Goal: Find contact information: Find contact information

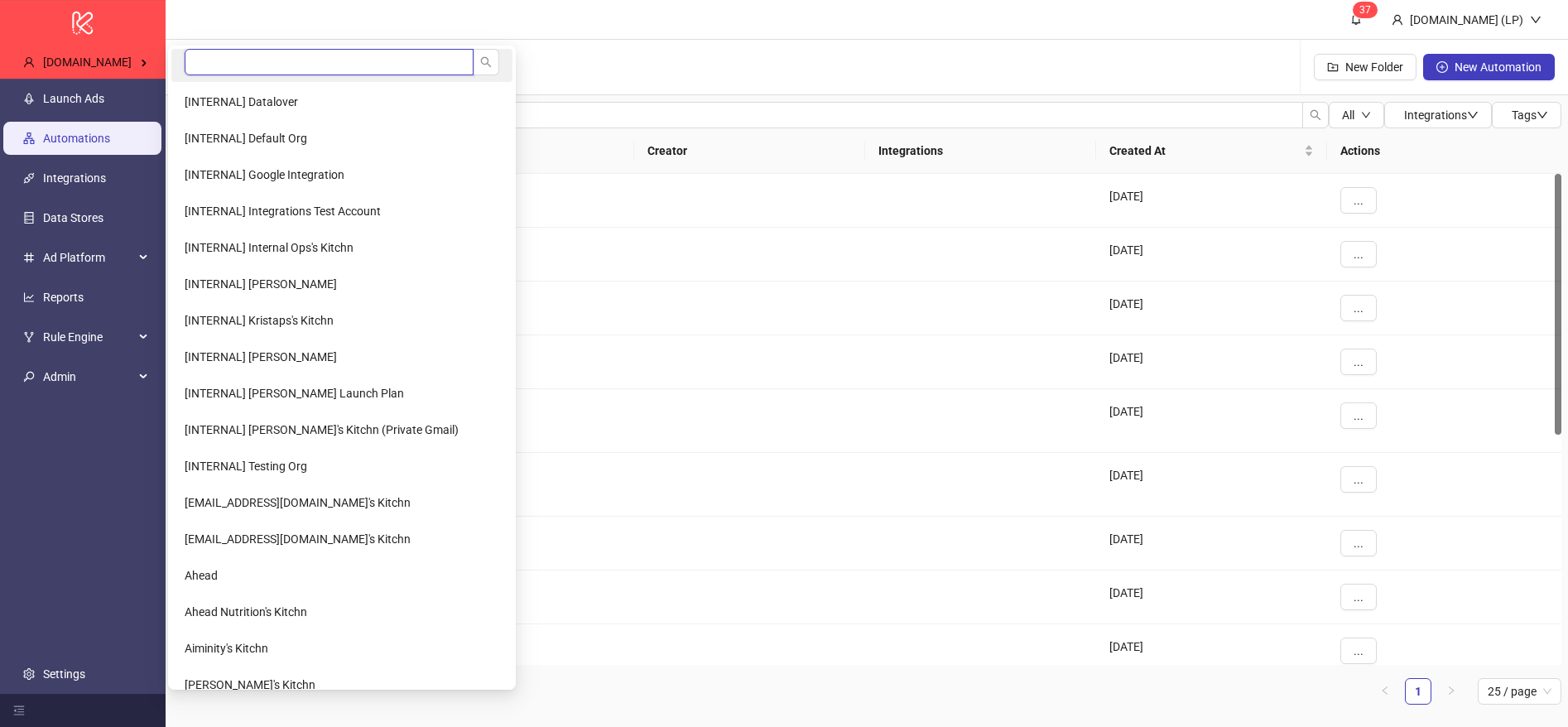
click at [222, 52] on input "search" at bounding box center [329, 62] width 289 height 27
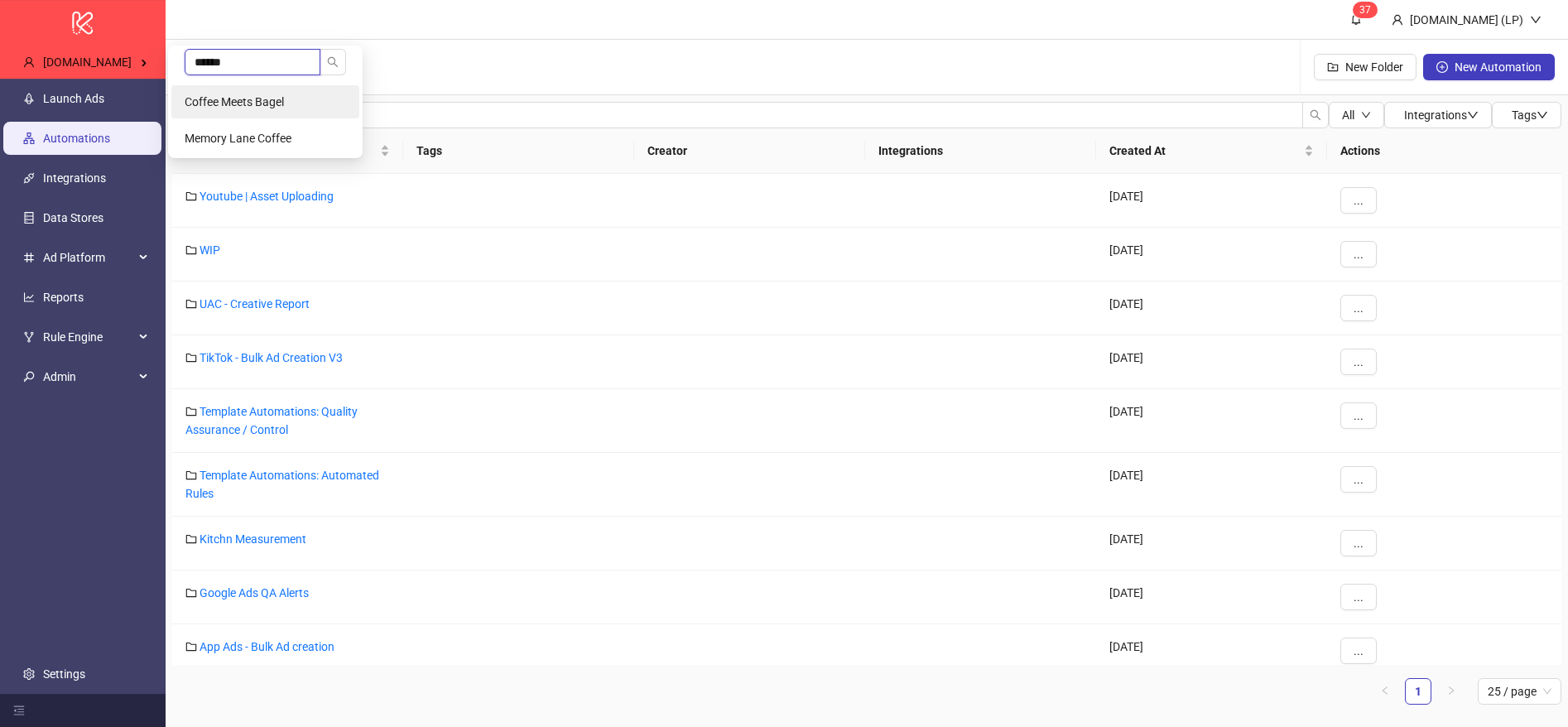
type input "******"
click at [256, 96] on span "Coffee Meets Bagel" at bounding box center [234, 102] width 99 height 13
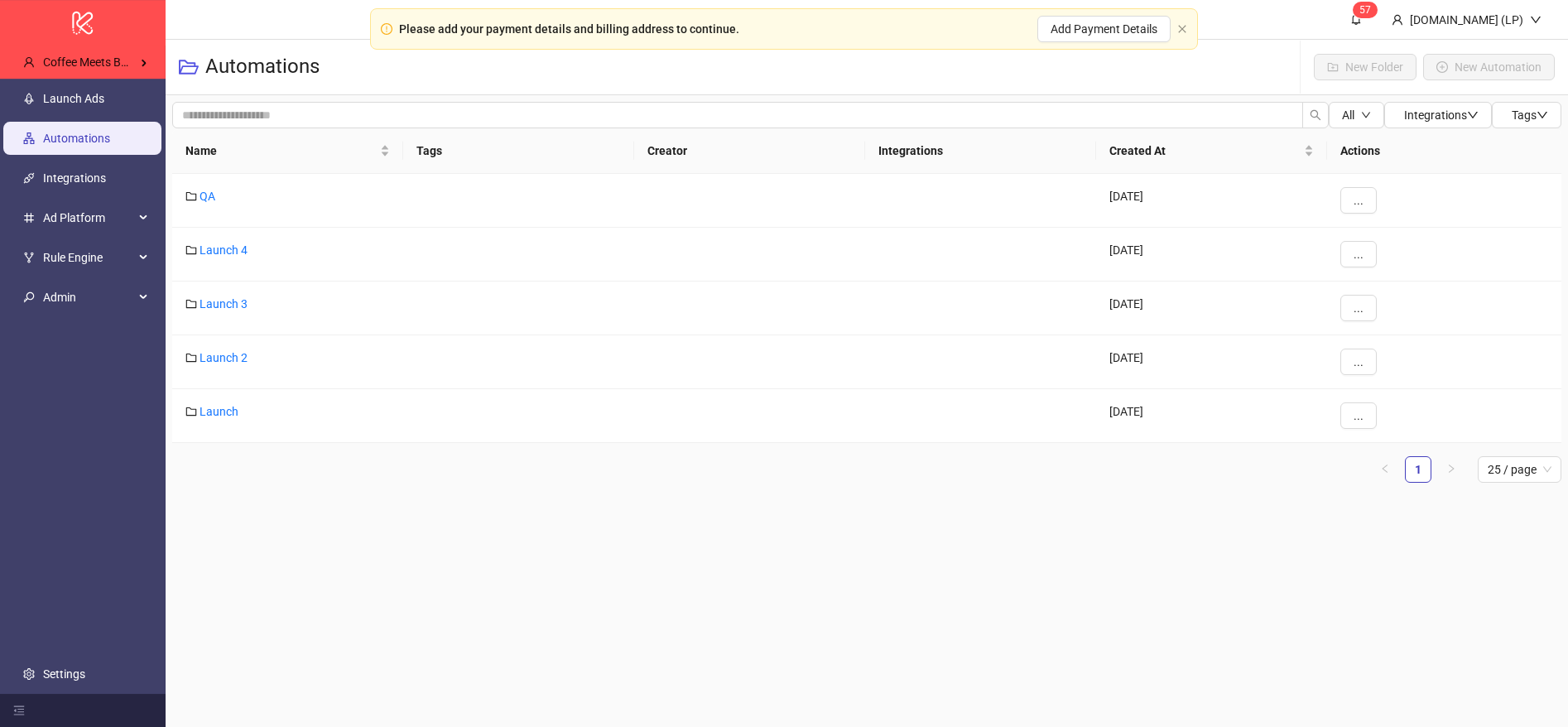
click at [84, 654] on ul "Launch Ads Automations Integrations Ad Platform Rule Engine Admin Settings" at bounding box center [83, 386] width 165 height 615
click at [81, 667] on link "Settings" at bounding box center [64, 674] width 42 height 13
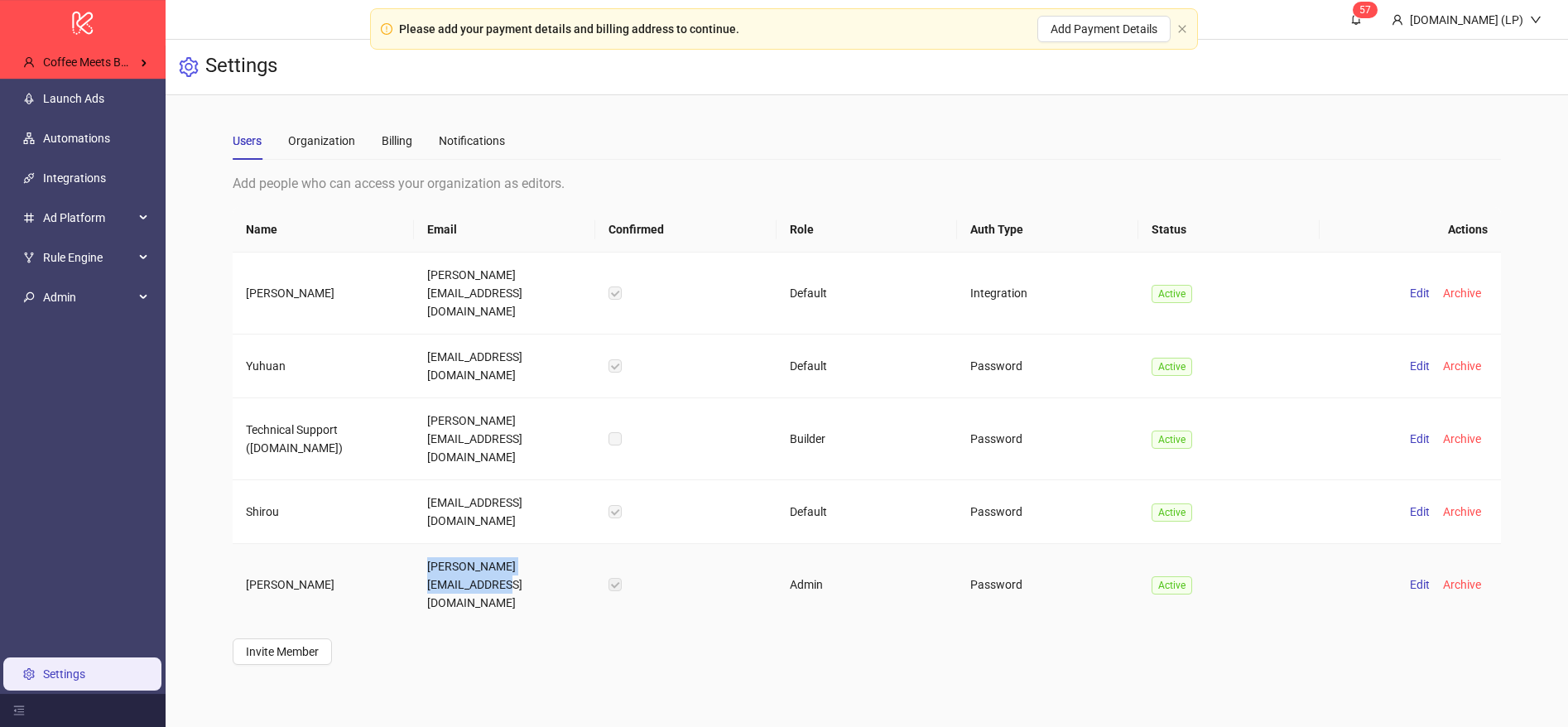
drag, startPoint x: 438, startPoint y: 514, endPoint x: 418, endPoint y: 488, distance: 32.8
click at [418, 544] on td "shaun@coffeemeetsbagel.com" at bounding box center [504, 585] width 181 height 81
copy td "shaun@coffeemeetsbagel.com"
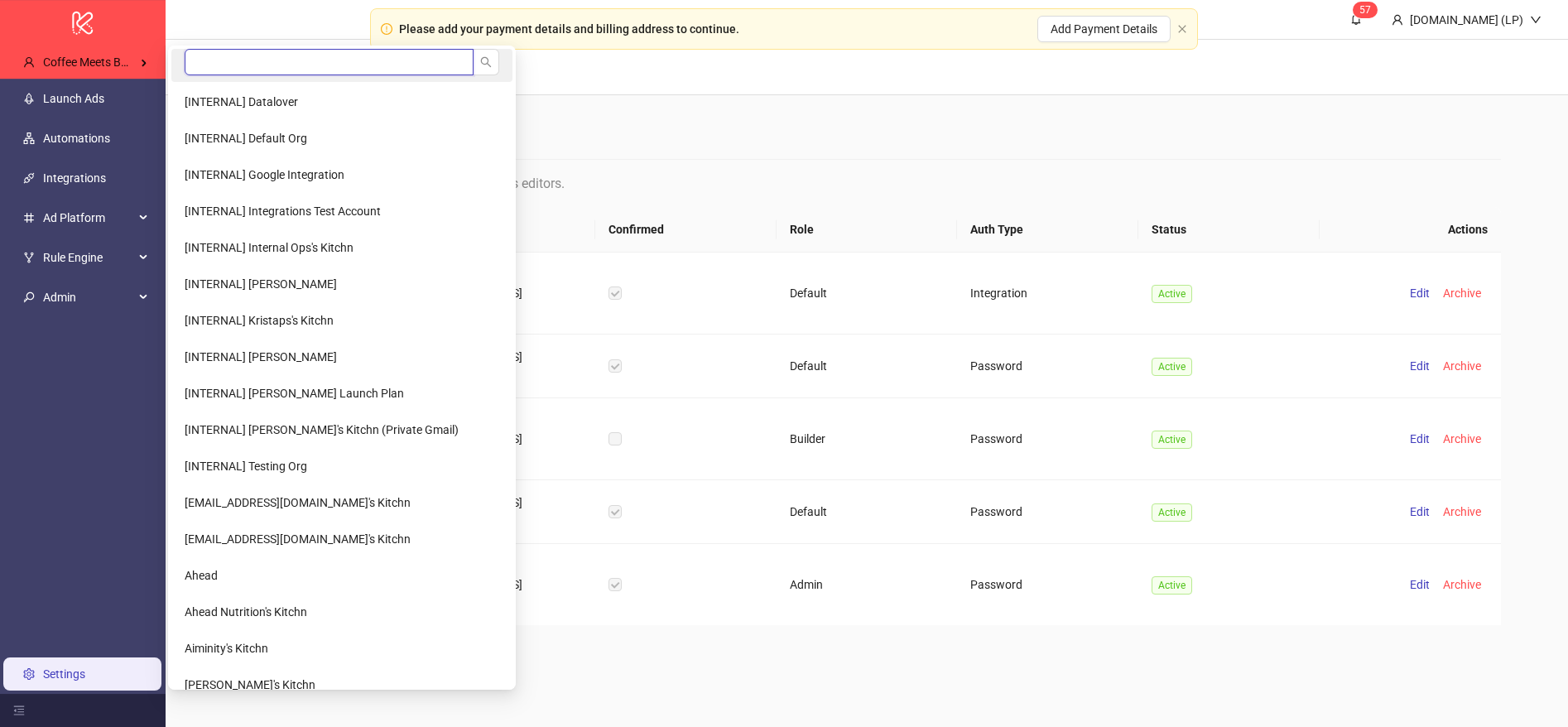
click at [237, 61] on input "search" at bounding box center [329, 62] width 289 height 27
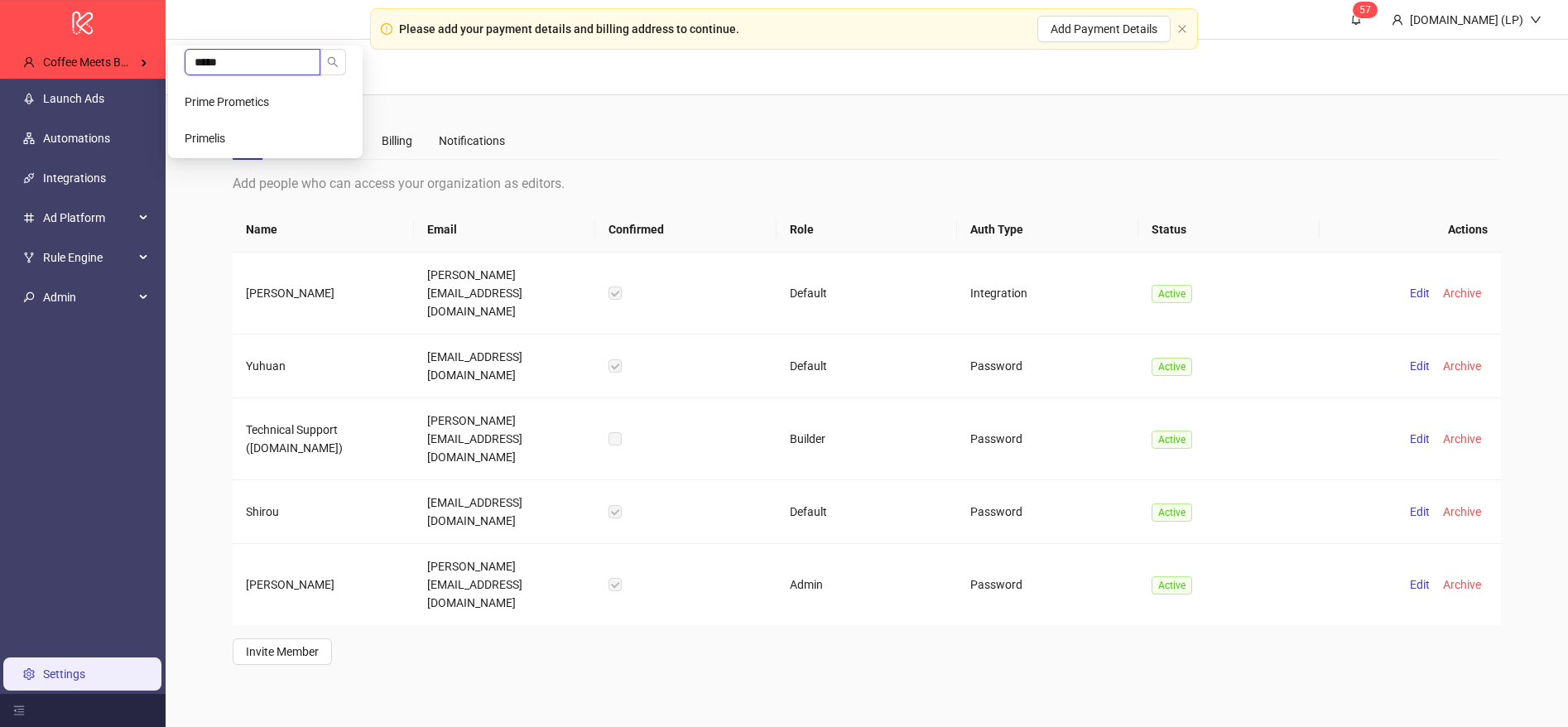
type input "*****"
click at [239, 99] on span "Prime Prometics" at bounding box center [227, 102] width 85 height 13
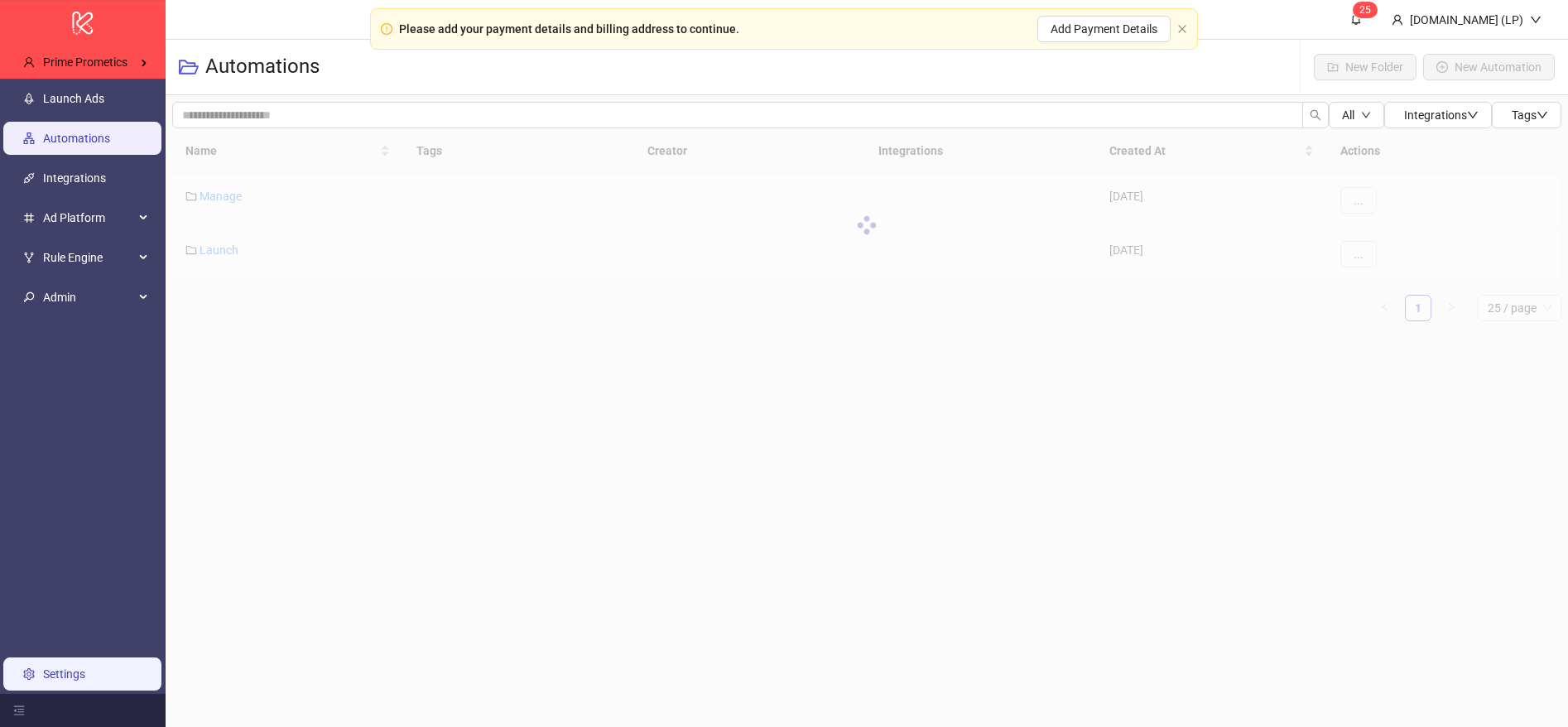
click at [85, 680] on link "Settings" at bounding box center [64, 674] width 42 height 13
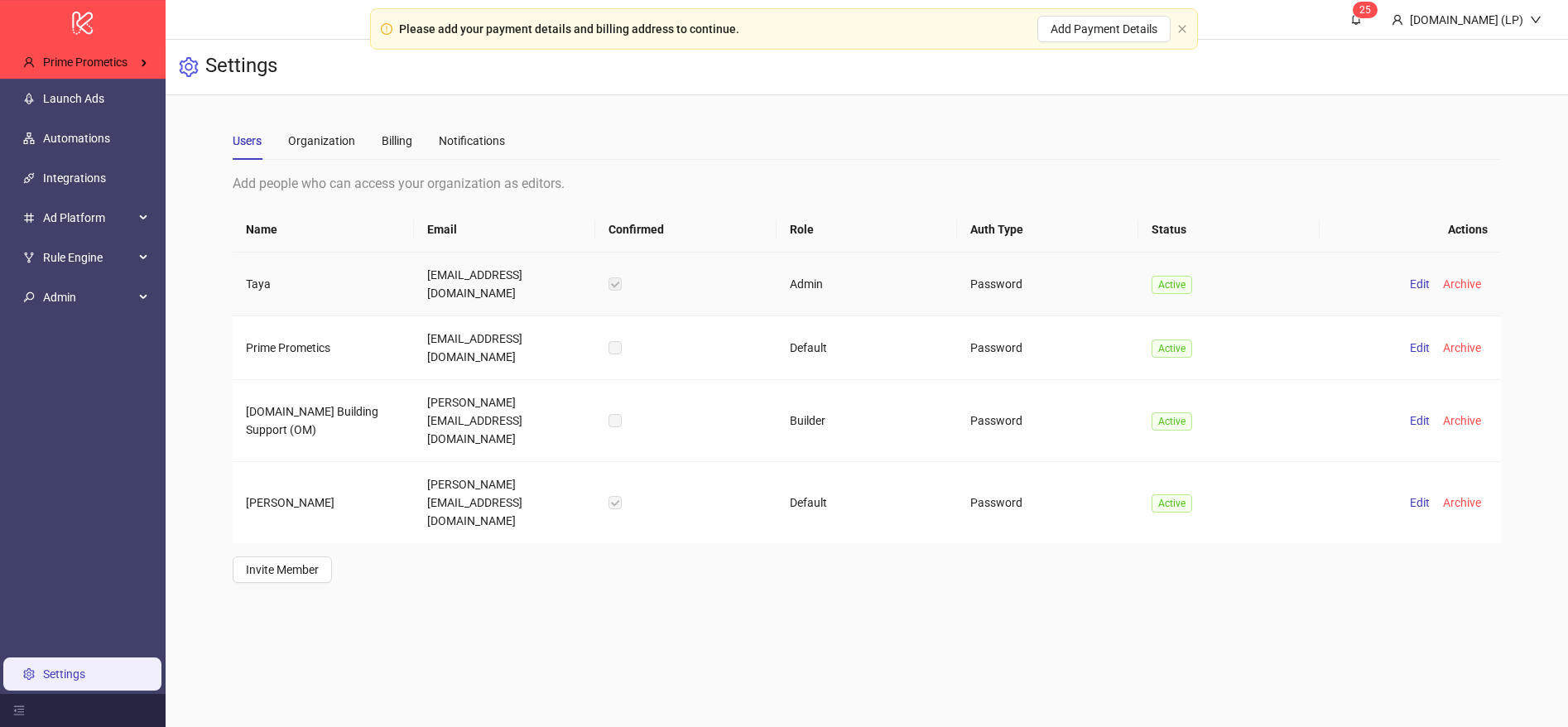
click at [430, 282] on td "[EMAIL_ADDRESS][DOMAIN_NAME]" at bounding box center [504, 284] width 181 height 63
copy td "[EMAIL_ADDRESS][DOMAIN_NAME]"
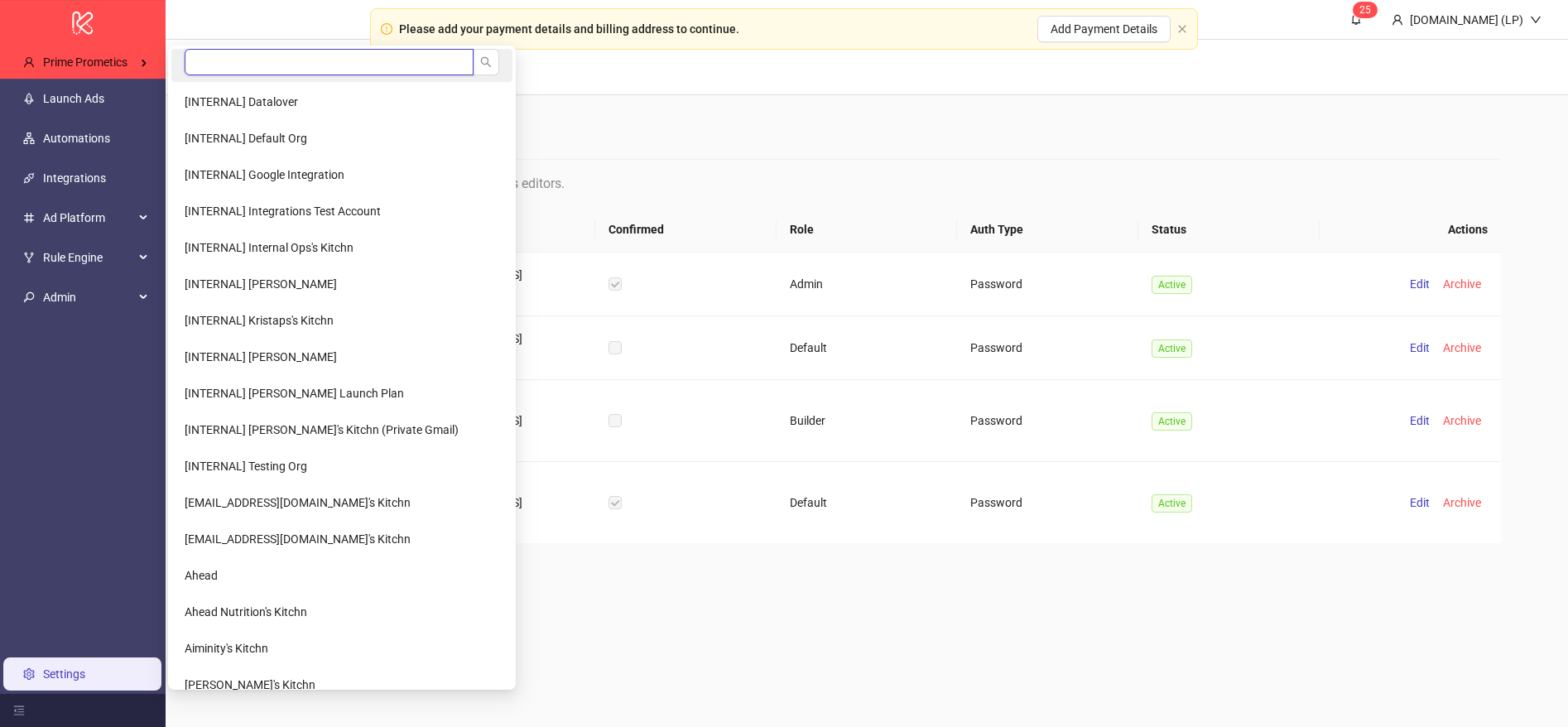
click at [287, 68] on input "search" at bounding box center [329, 62] width 289 height 27
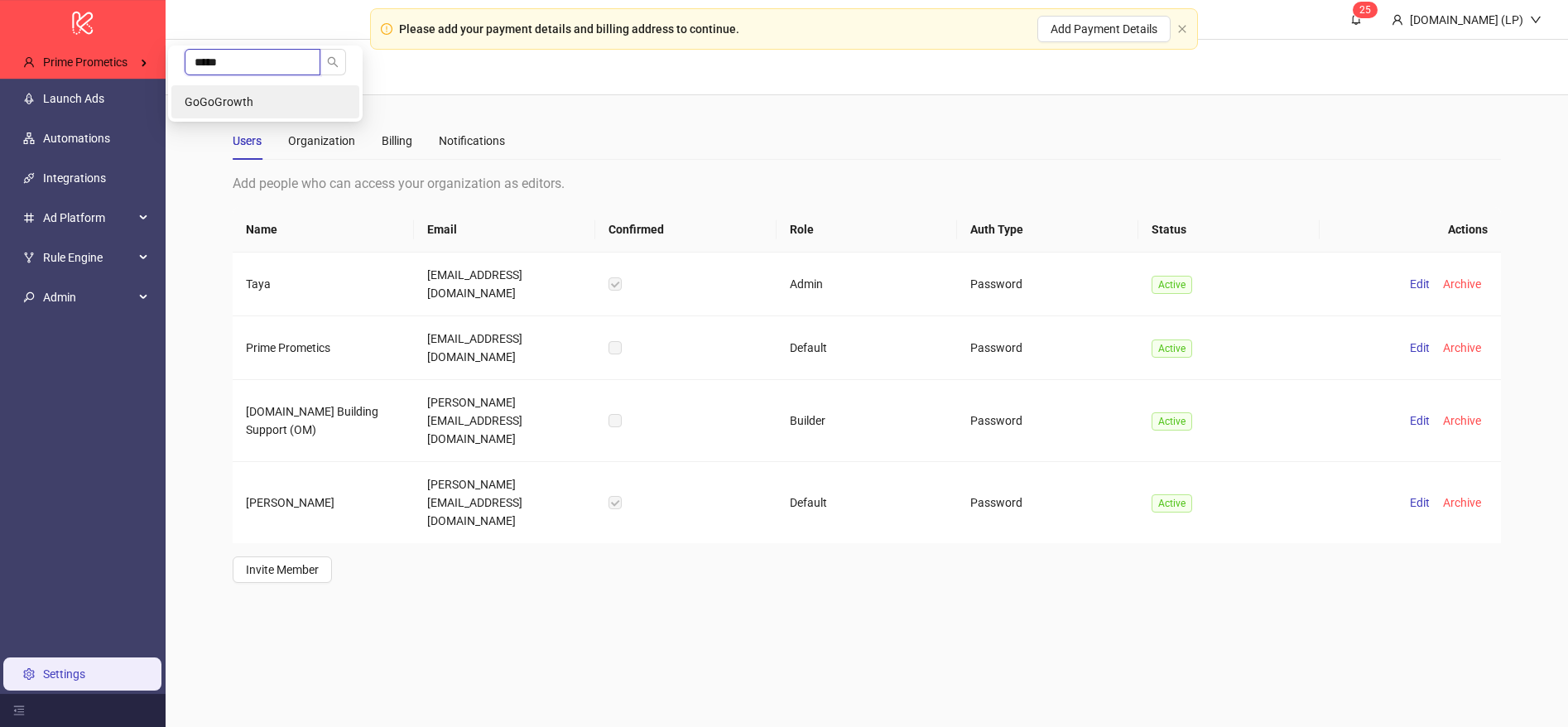
type input "*****"
click at [299, 97] on li "GoGoGrowth" at bounding box center [265, 102] width 187 height 33
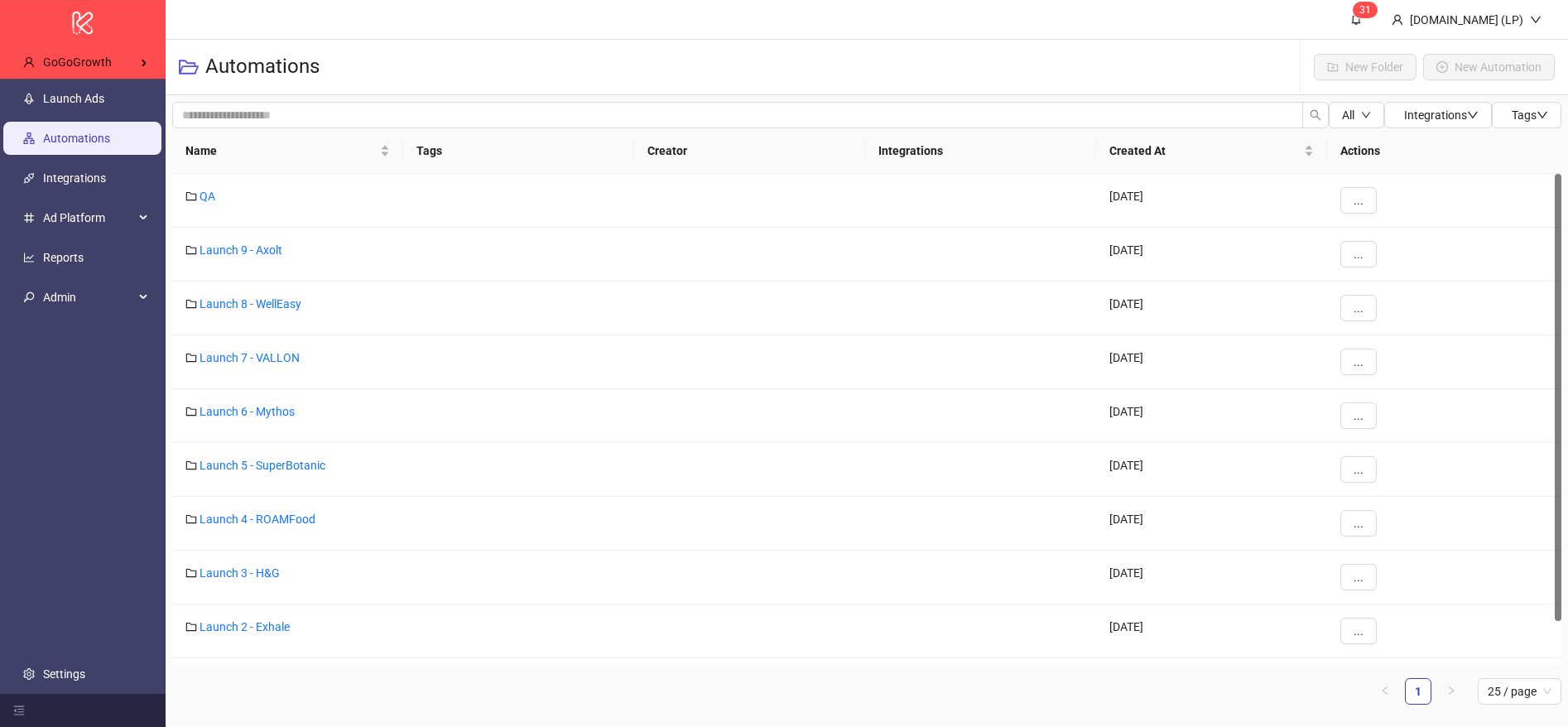
click at [102, 651] on ul "Launch Ads Automations Integrations Ad Platform Reports Admin Settings" at bounding box center [83, 386] width 165 height 615
click at [85, 667] on link "Settings" at bounding box center [64, 674] width 42 height 13
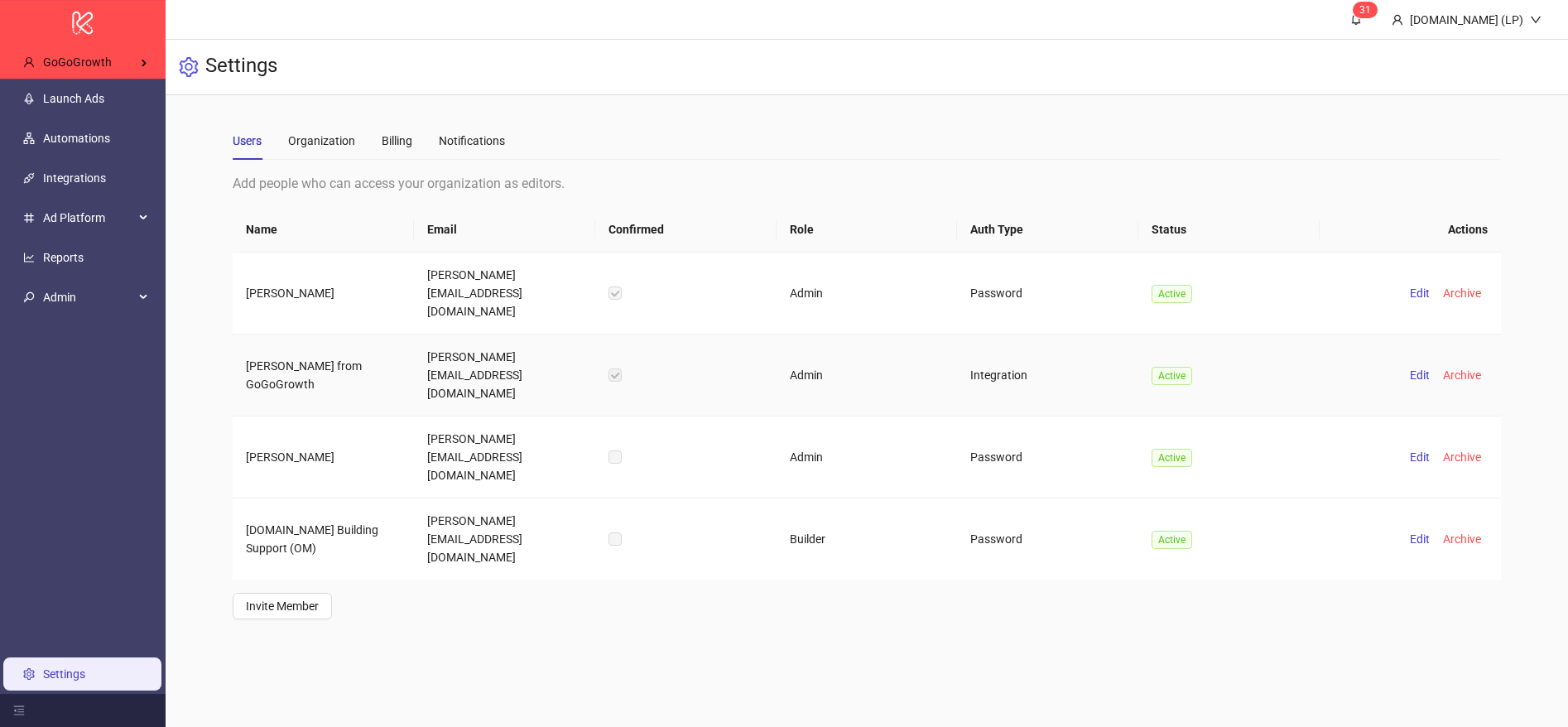
click at [475, 335] on td "fred@gogogrowth.io" at bounding box center [504, 375] width 181 height 82
copy td "fred@gogogrowth.io"
click at [454, 270] on td "petar@gogogrowth.io" at bounding box center [504, 293] width 181 height 82
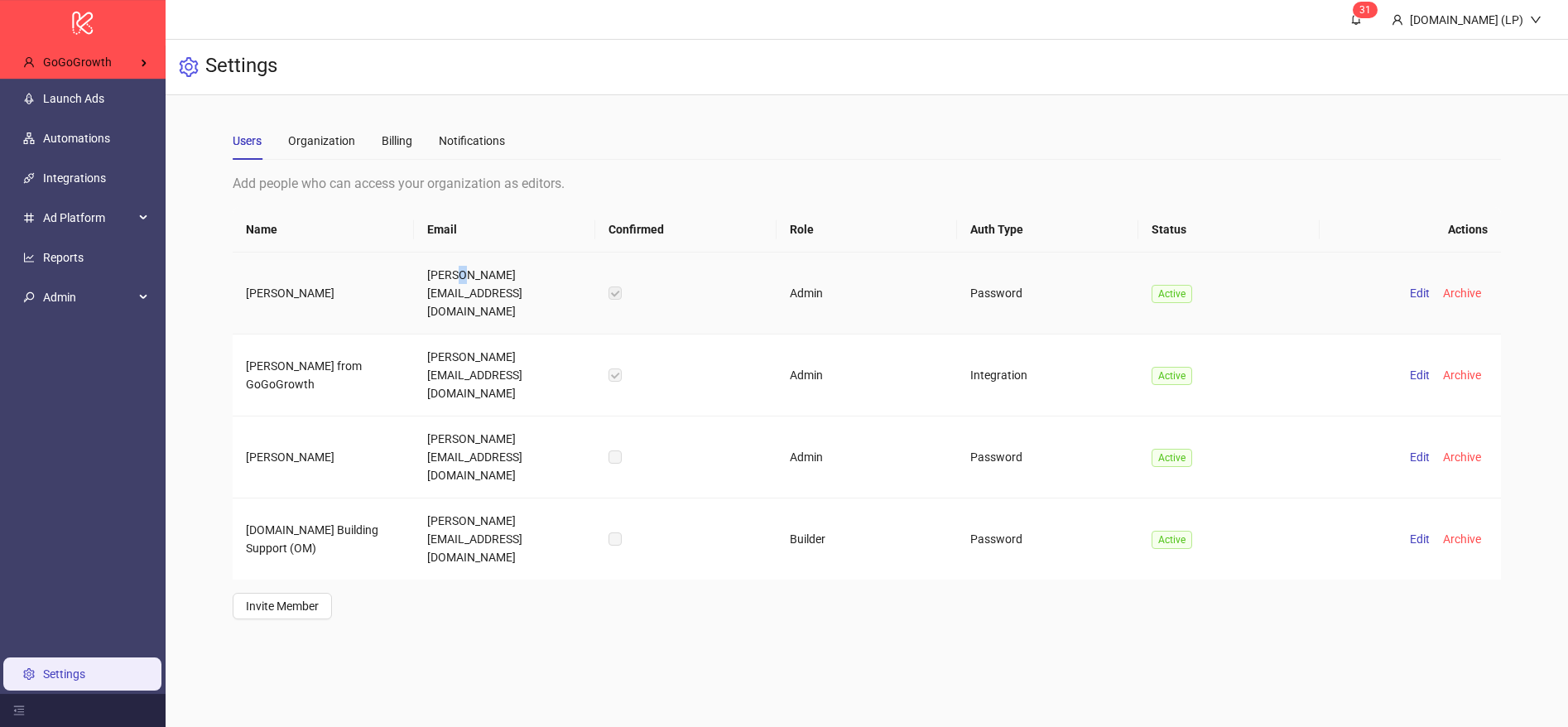
click at [454, 270] on td "petar@gogogrowth.io" at bounding box center [504, 293] width 181 height 82
copy td "petar@gogogrowth.io"
